Goal: Check status: Check status

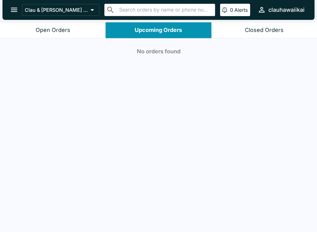
scroll to position [1, 0]
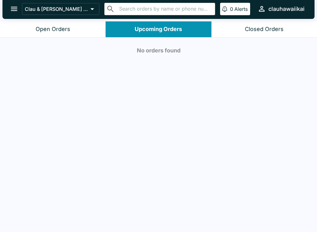
click at [15, 11] on icon "open drawer" at bounding box center [14, 9] width 8 height 8
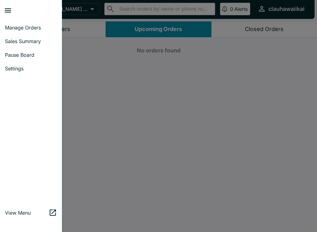
click at [186, 33] on div at bounding box center [158, 116] width 317 height 232
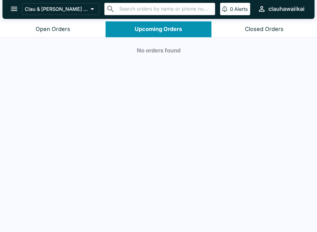
click at [184, 54] on div "No orders found" at bounding box center [158, 134] width 317 height 195
click at [255, 29] on div "Closed Orders" at bounding box center [264, 29] width 39 height 7
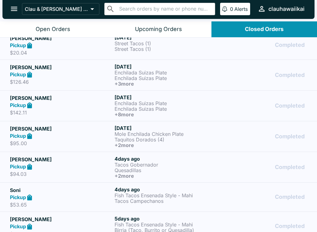
scroll to position [97, 0]
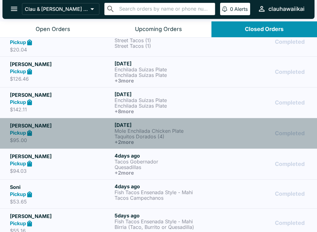
click at [259, 140] on div "Completed" at bounding box center [264, 133] width 88 height 23
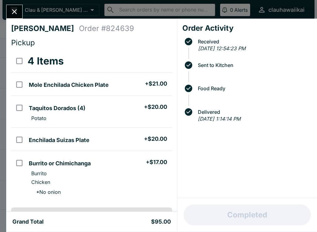
click at [18, 15] on icon "Close" at bounding box center [14, 11] width 8 height 8
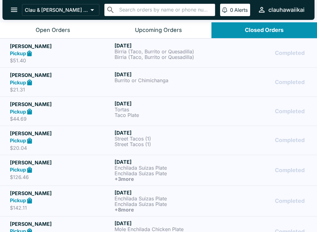
click at [222, 57] on div "Completed" at bounding box center [264, 52] width 88 height 21
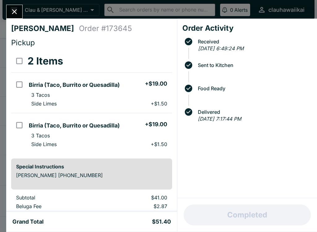
click at [16, 14] on icon "Close" at bounding box center [14, 11] width 8 height 8
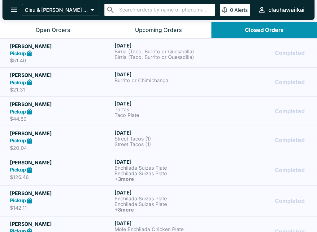
click at [194, 31] on button "Upcoming Orders" at bounding box center [159, 30] width 106 height 16
